Goal: Task Accomplishment & Management: Use online tool/utility

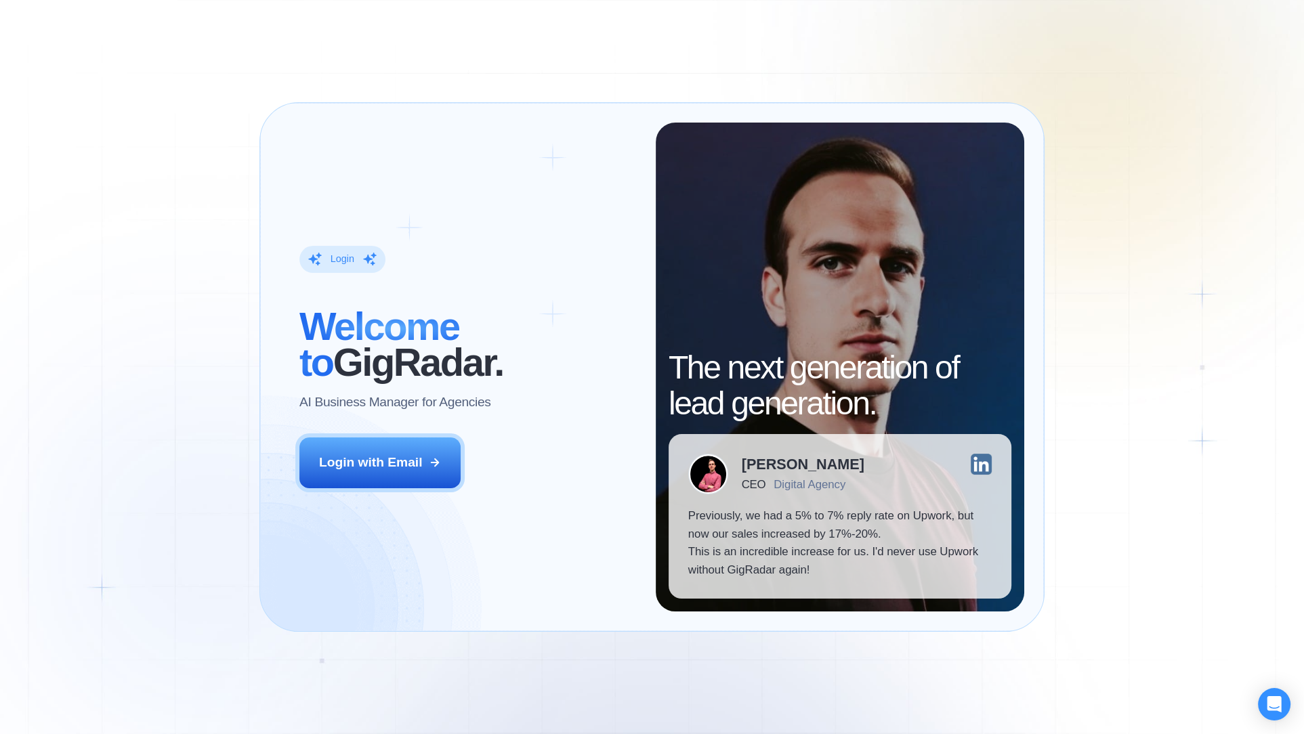
drag, startPoint x: 414, startPoint y: 455, endPoint x: 464, endPoint y: 454, distance: 50.1
click at [414, 455] on div "Login with Email" at bounding box center [370, 463] width 103 height 18
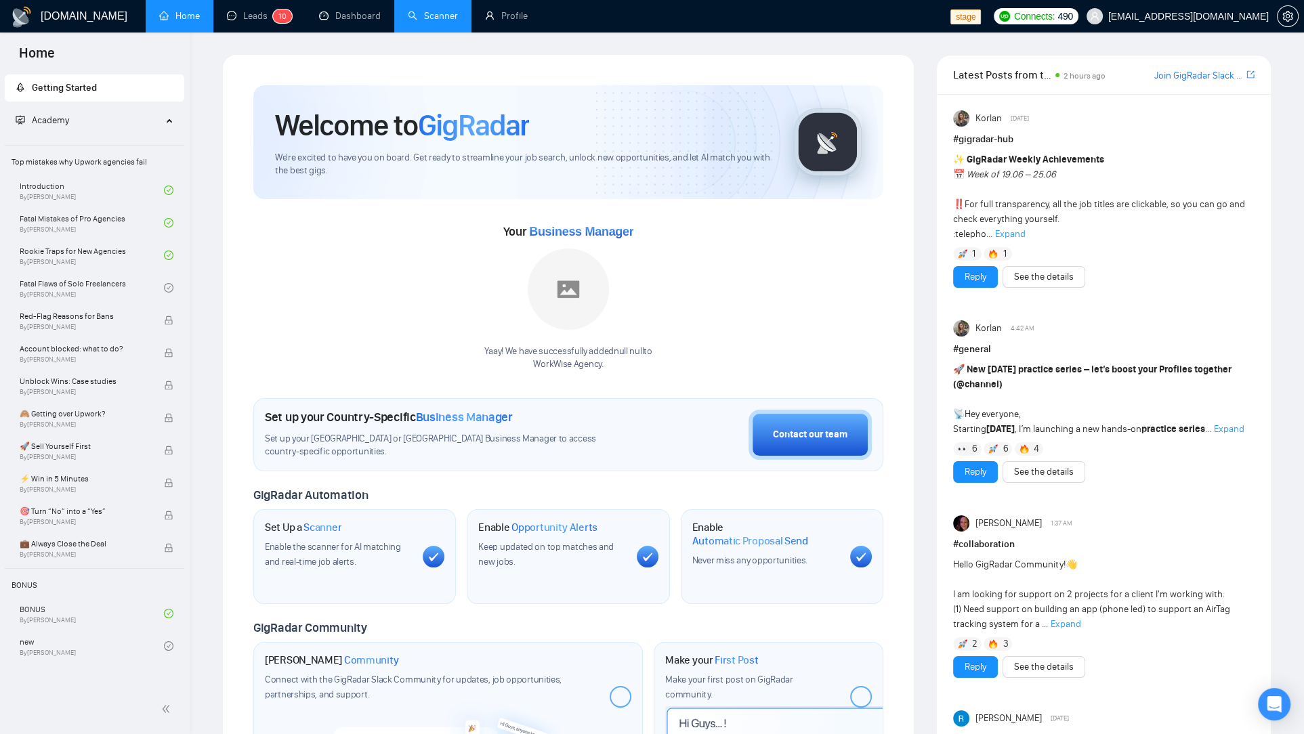
click at [423, 21] on link "Scanner" at bounding box center [433, 16] width 50 height 12
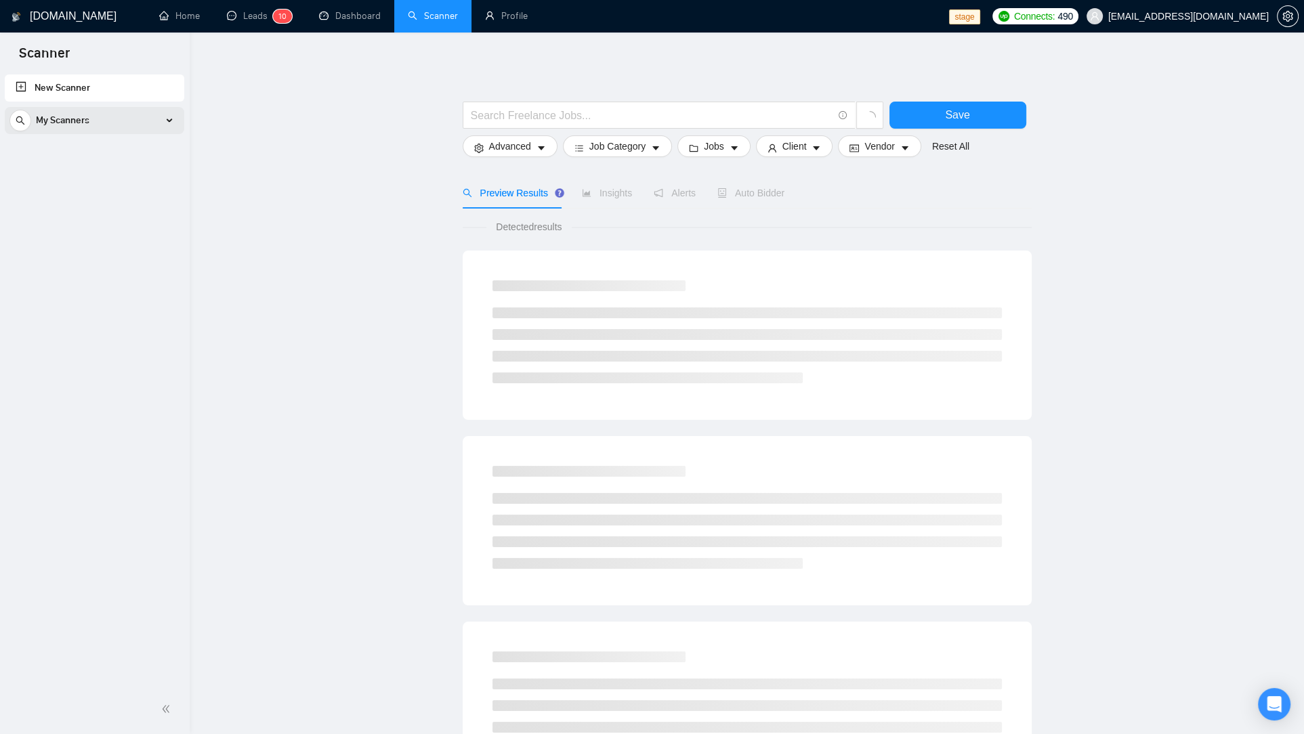
click at [167, 126] on div "My Scanners" at bounding box center [94, 120] width 170 height 27
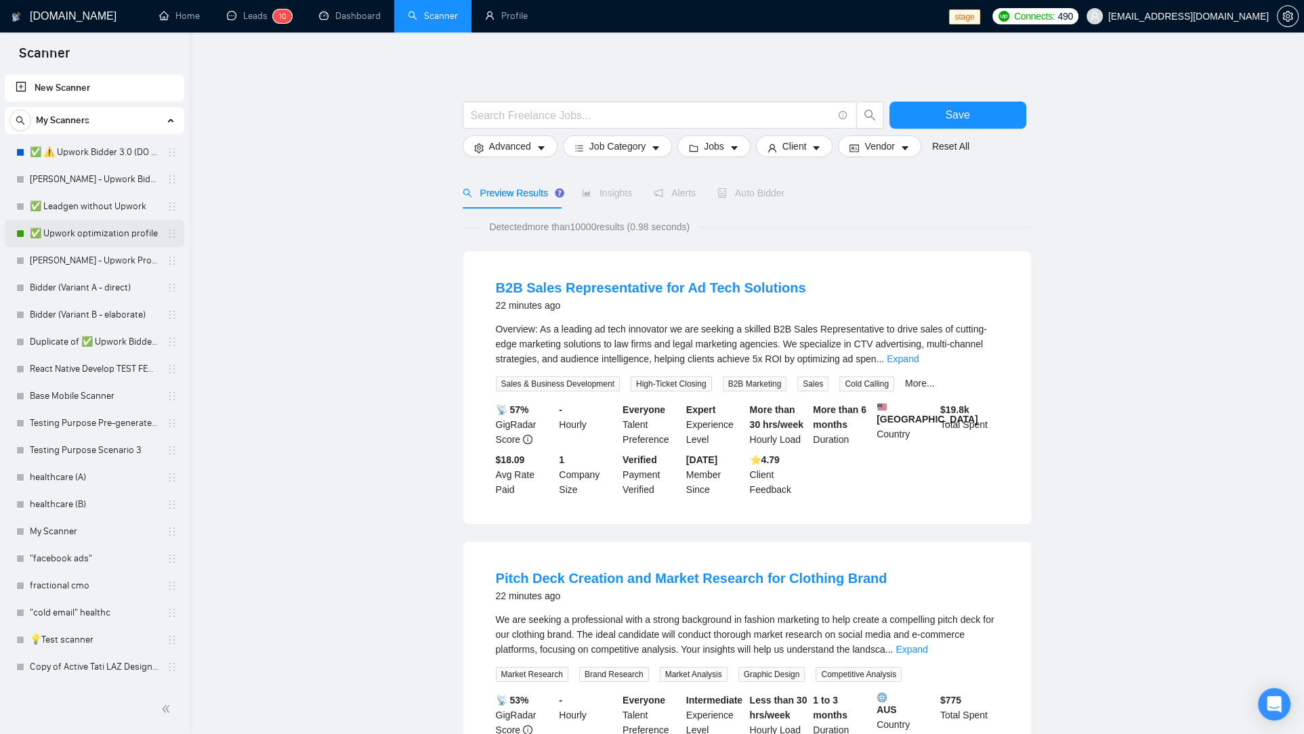
click at [96, 234] on link "✅ Upwork optimization profile" at bounding box center [94, 233] width 129 height 27
